Goal: Find specific page/section: Find specific page/section

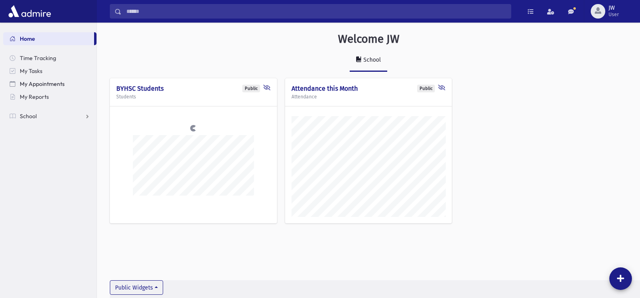
scroll to position [294, 543]
click at [39, 114] on link "School" at bounding box center [49, 116] width 93 height 13
click at [44, 133] on link "Students" at bounding box center [49, 129] width 93 height 13
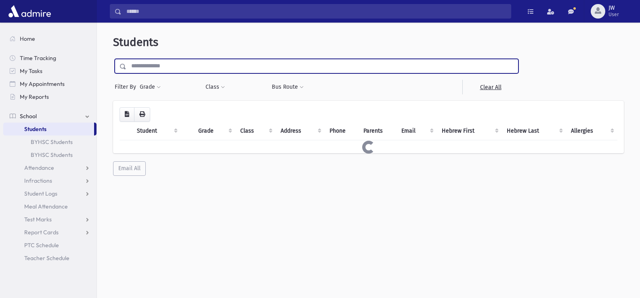
click at [174, 71] on input "text" at bounding box center [322, 66] width 392 height 15
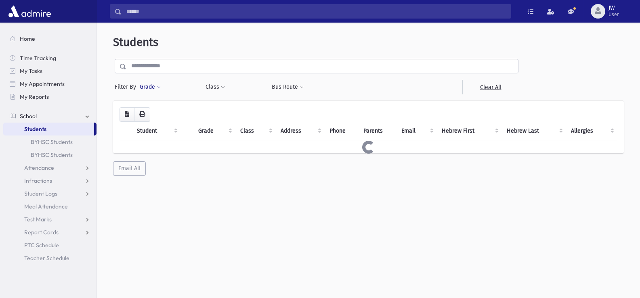
click at [150, 88] on button "Grade" at bounding box center [150, 87] width 22 height 15
click at [151, 86] on button "Grade" at bounding box center [150, 87] width 22 height 15
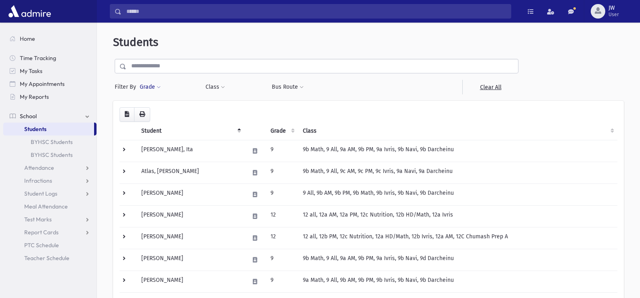
click at [146, 90] on button "Grade" at bounding box center [150, 87] width 22 height 15
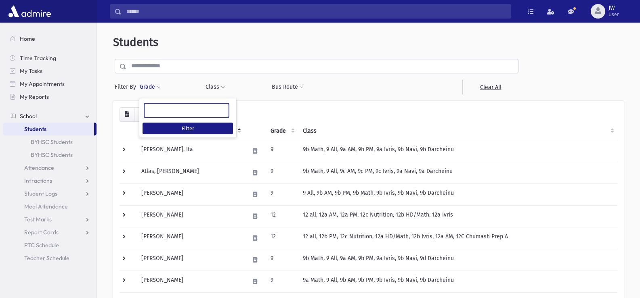
click at [151, 107] on input "search" at bounding box center [151, 111] width 4 height 8
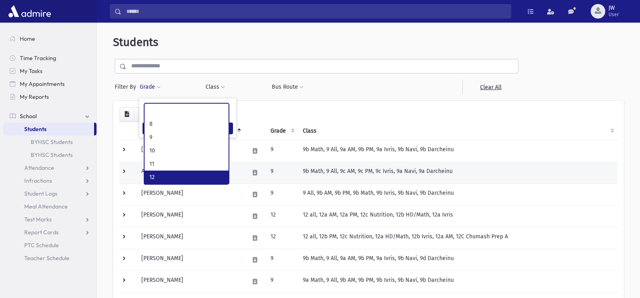
select select "*"
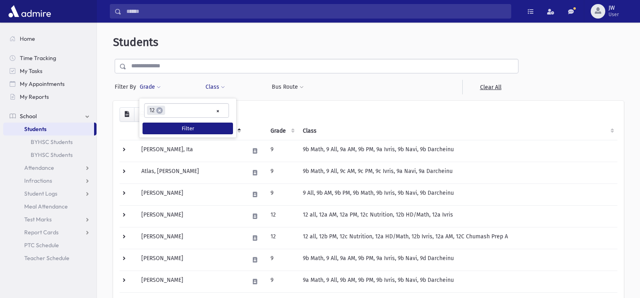
click at [222, 87] on span at bounding box center [223, 87] width 4 height 5
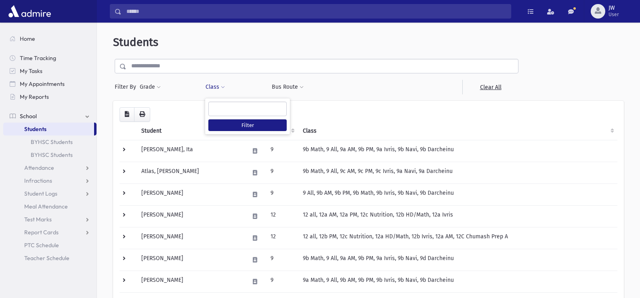
click at [226, 106] on ul at bounding box center [248, 108] width 78 height 12
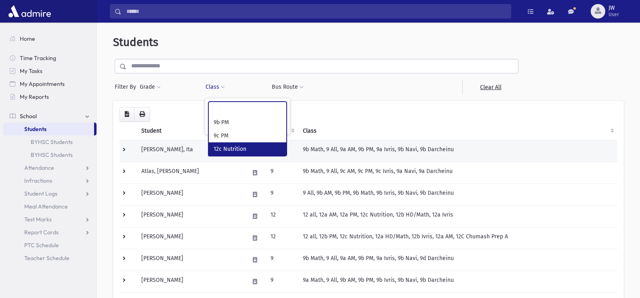
select select "***"
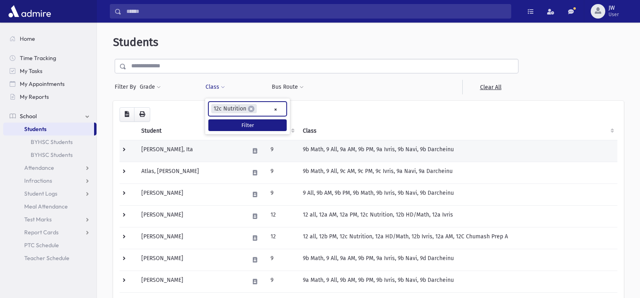
scroll to position [15, 0]
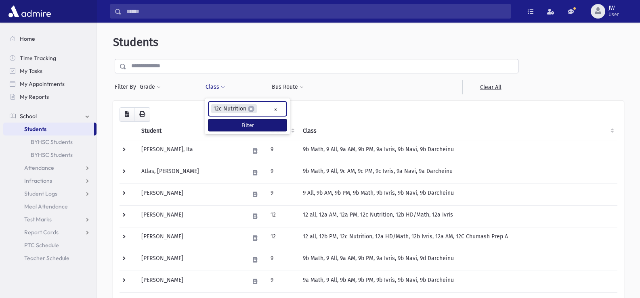
click at [223, 125] on button "Filter" at bounding box center [247, 125] width 78 height 12
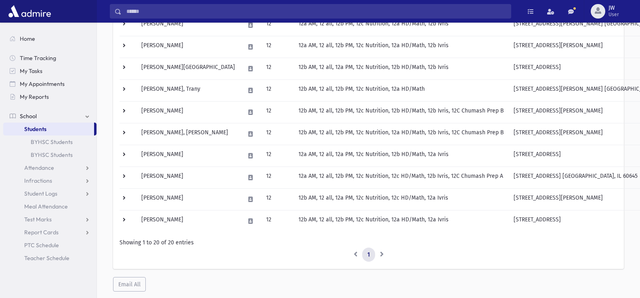
scroll to position [365, 0]
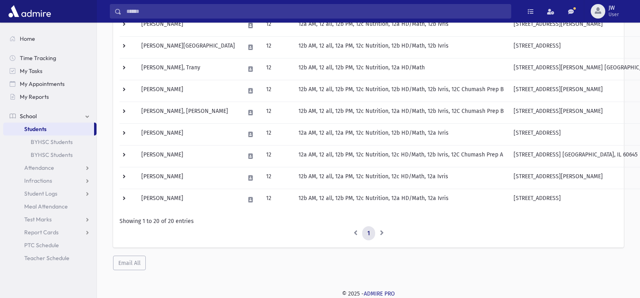
click at [380, 230] on li at bounding box center [382, 233] width 14 height 15
click at [380, 234] on li at bounding box center [382, 233] width 14 height 15
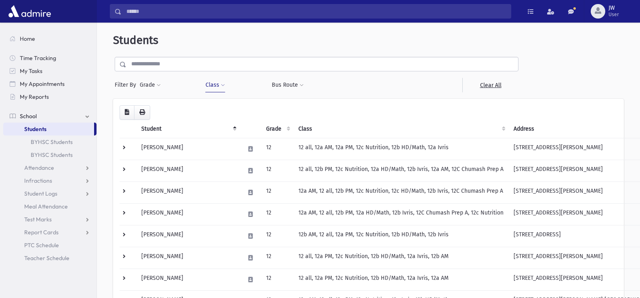
scroll to position [0, 0]
